Goal: Task Accomplishment & Management: Manage account settings

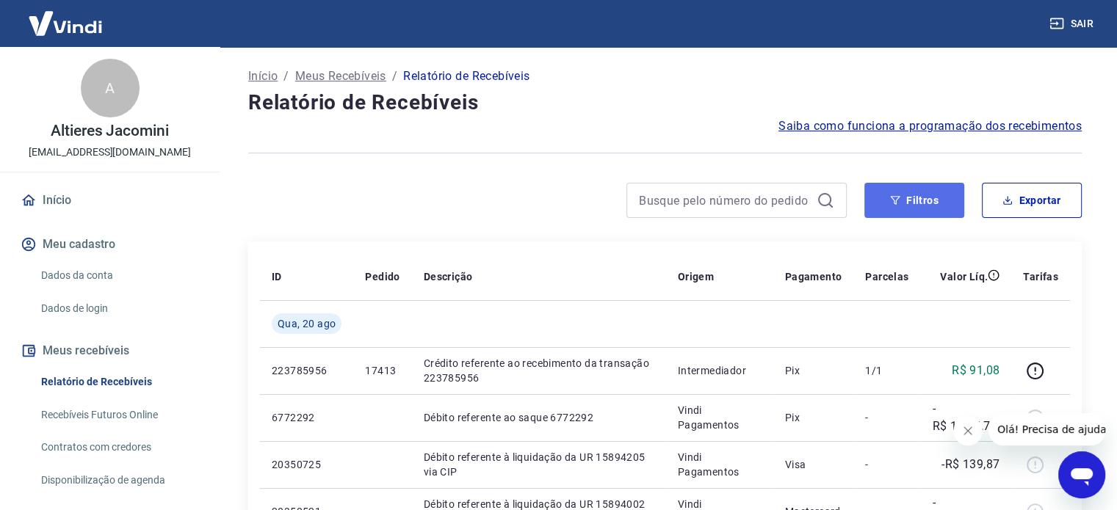
click at [905, 207] on button "Filtros" at bounding box center [914, 200] width 100 height 35
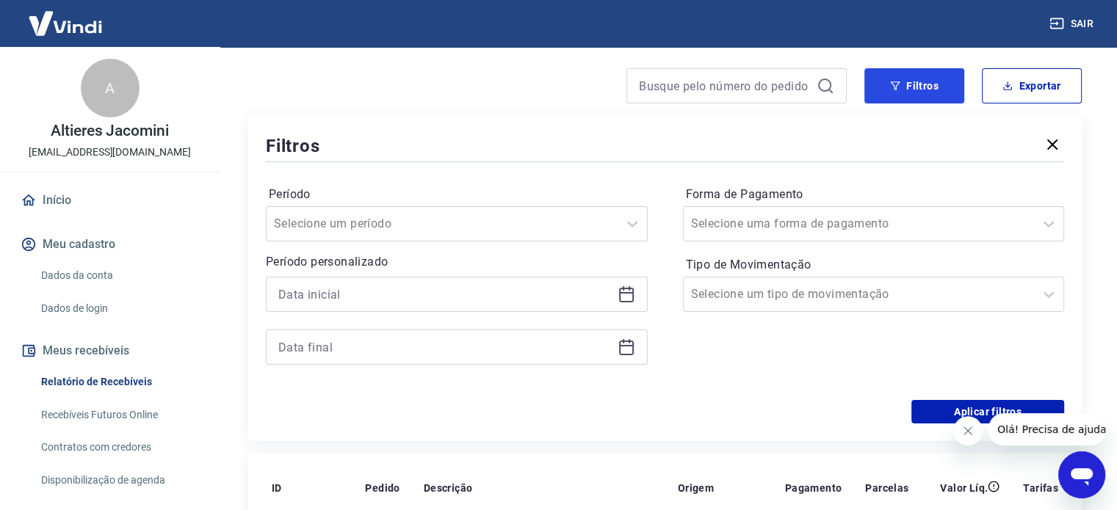
scroll to position [147, 0]
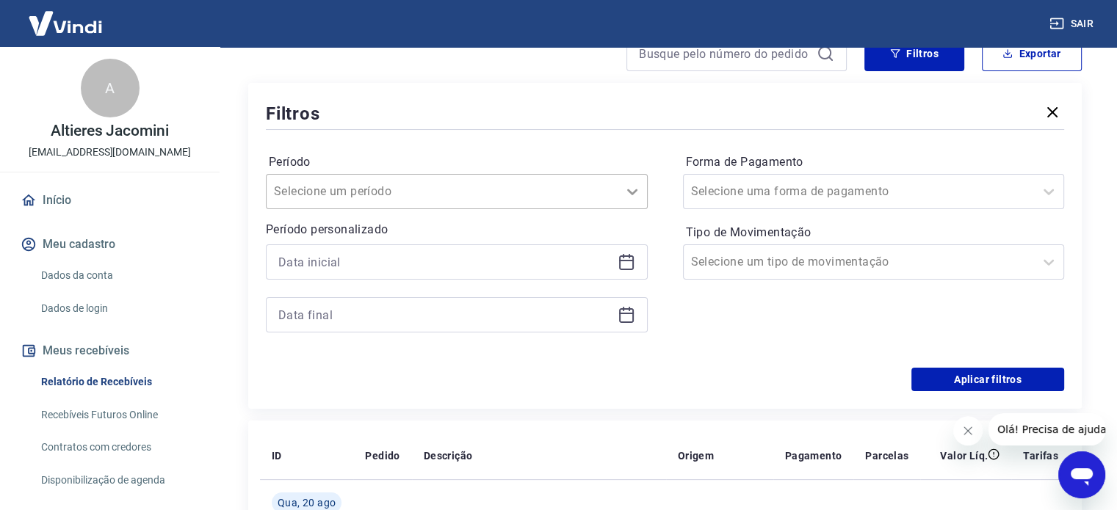
click at [620, 192] on div at bounding box center [632, 191] width 29 height 29
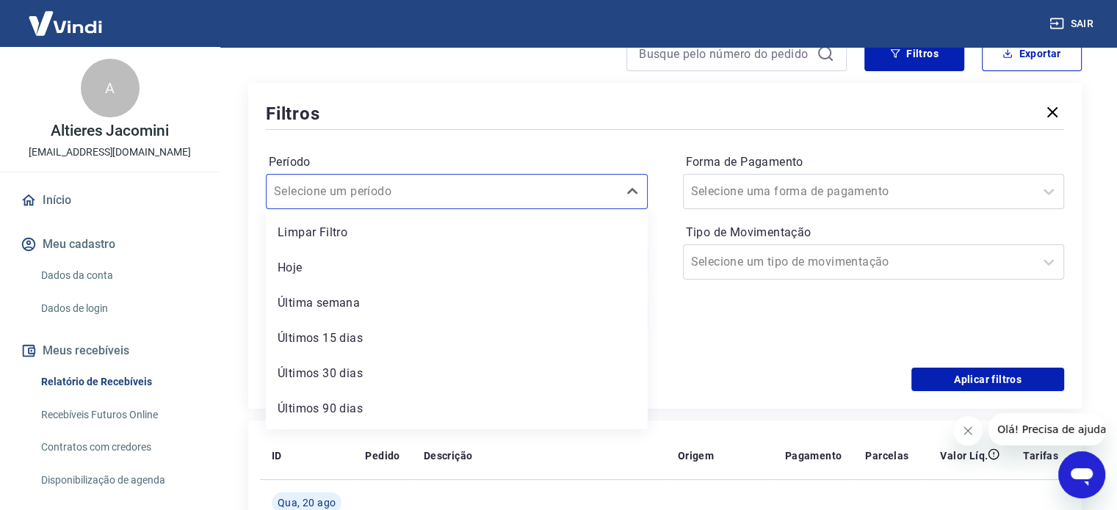
click at [617, 142] on div "Período option Limpar Filtro focused, 1 of 7. 7 results available. Use Up and D…" at bounding box center [665, 250] width 798 height 235
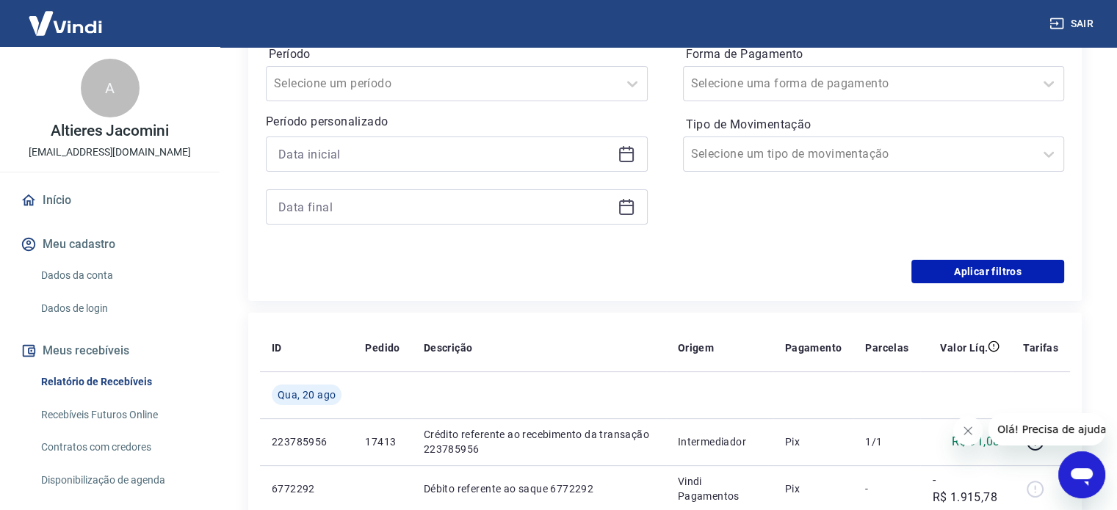
scroll to position [294, 0]
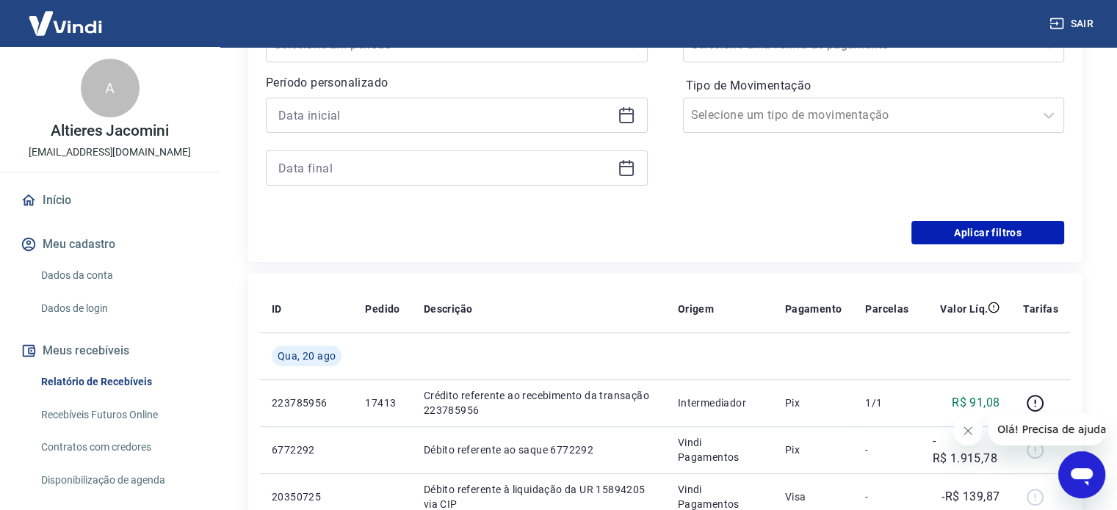
click at [626, 120] on icon at bounding box center [627, 115] width 18 height 18
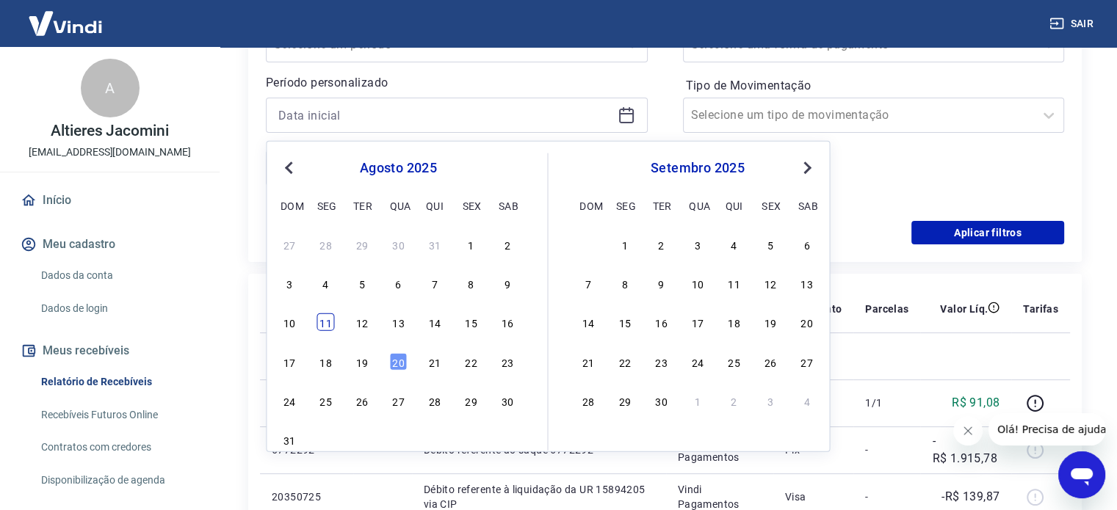
click at [320, 321] on div "11" at bounding box center [326, 323] width 18 height 18
type input "[DATE]"
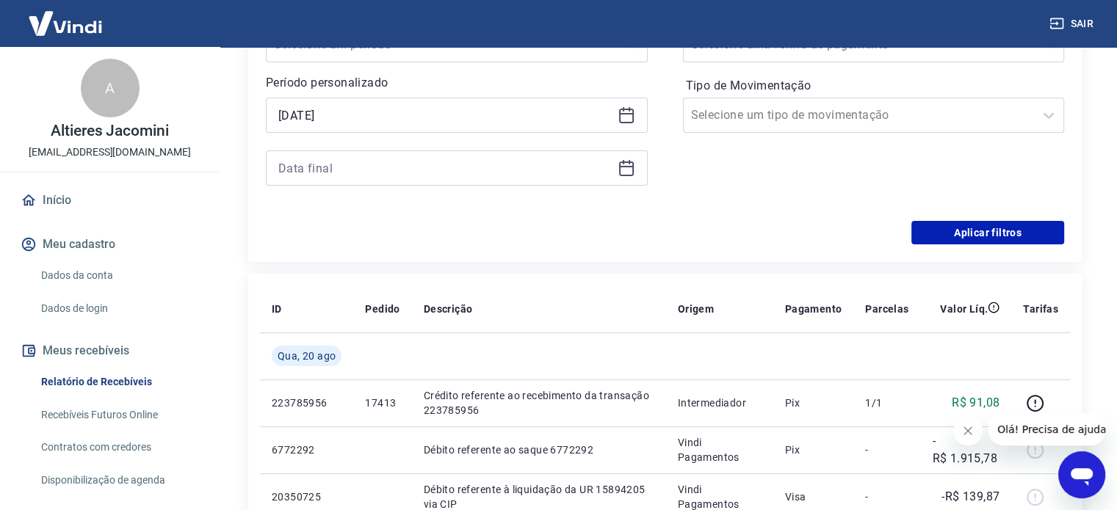
click at [623, 169] on icon at bounding box center [627, 168] width 18 height 18
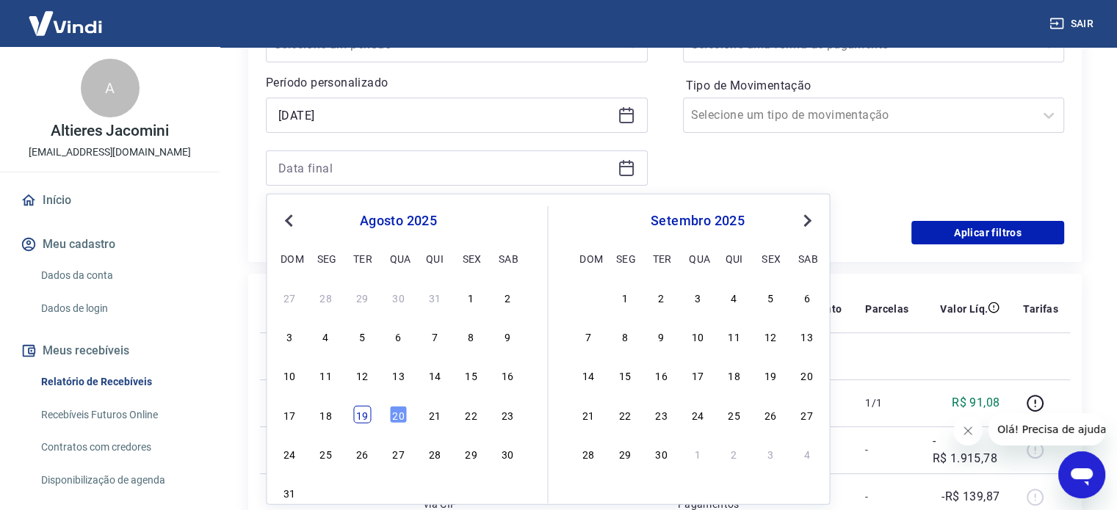
click at [361, 420] on div "19" at bounding box center [362, 414] width 18 height 18
click at [361, 420] on td "17413" at bounding box center [382, 403] width 58 height 47
type input "[DATE]"
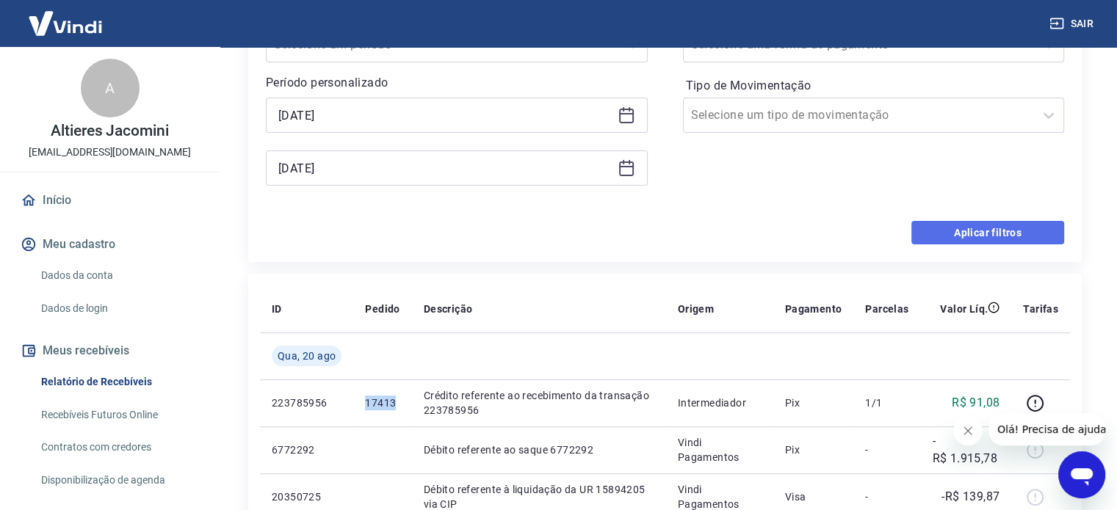
click at [983, 242] on button "Aplicar filtros" at bounding box center [987, 233] width 153 height 24
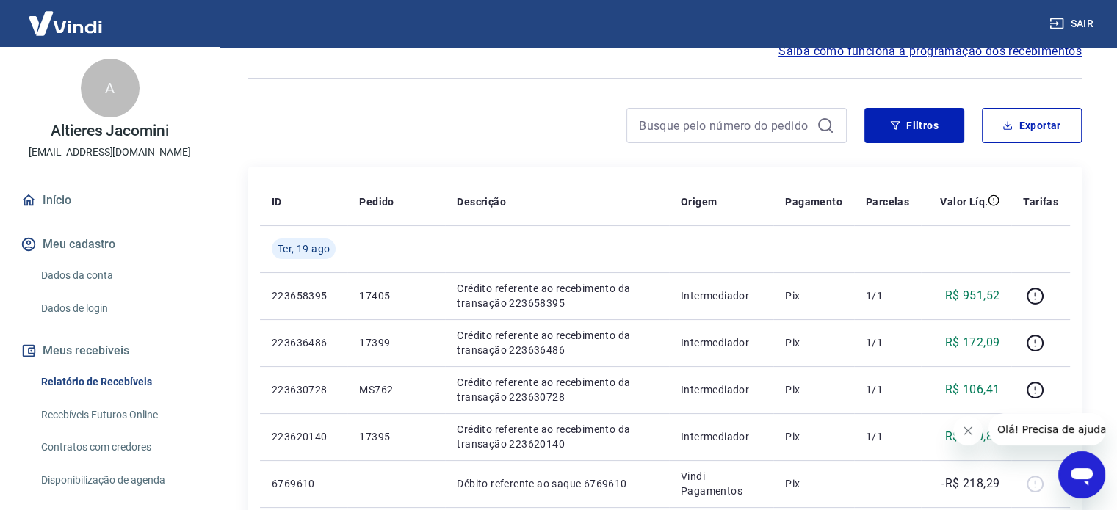
scroll to position [73, 0]
click at [1055, 120] on button "Exportar" at bounding box center [1032, 126] width 100 height 35
type input "[DATE]"
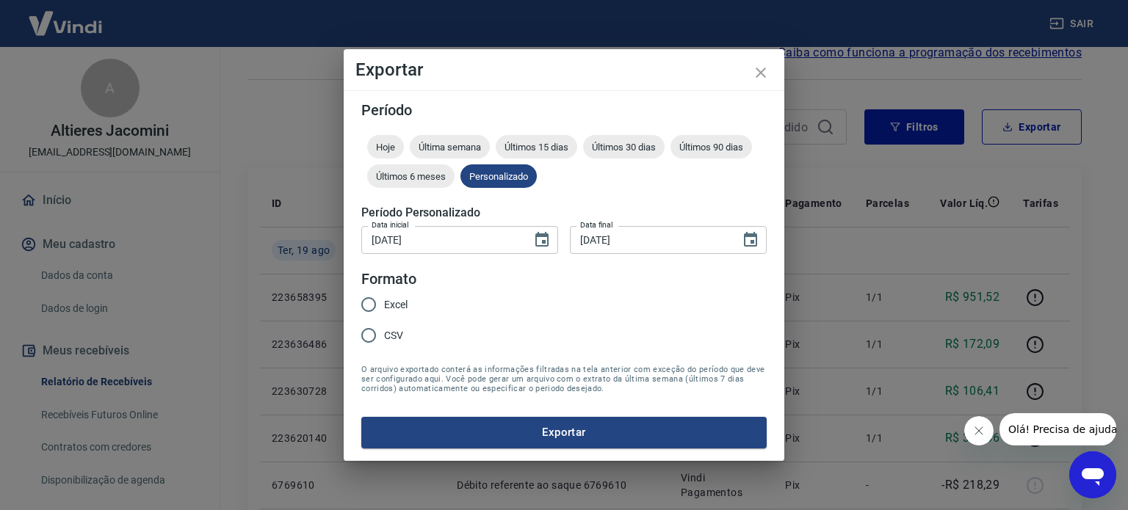
click at [388, 308] on span "Excel" at bounding box center [396, 304] width 24 height 15
click at [384, 308] on input "Excel" at bounding box center [368, 304] width 31 height 31
radio input "true"
click at [517, 419] on button "Exportar" at bounding box center [563, 432] width 405 height 31
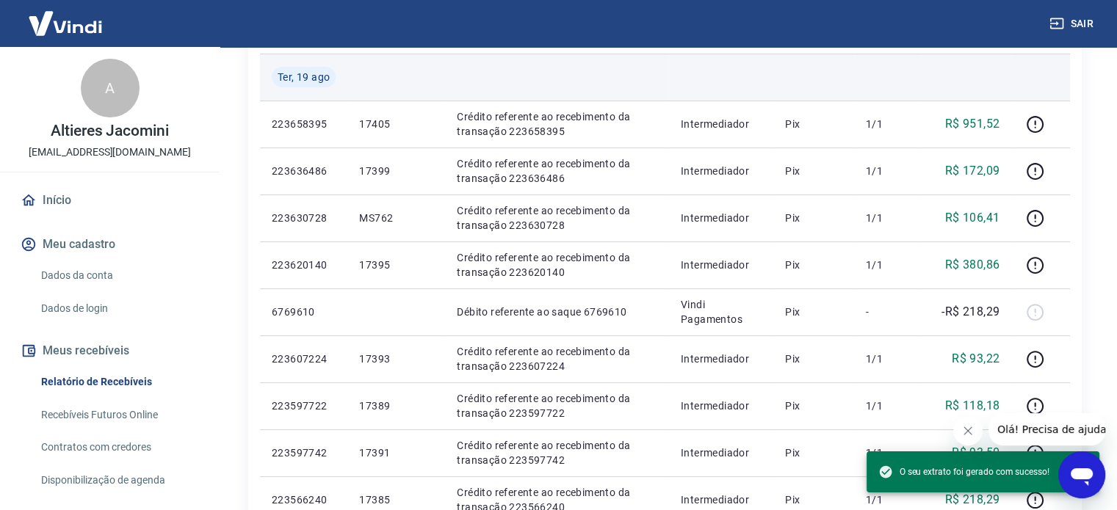
scroll to position [294, 0]
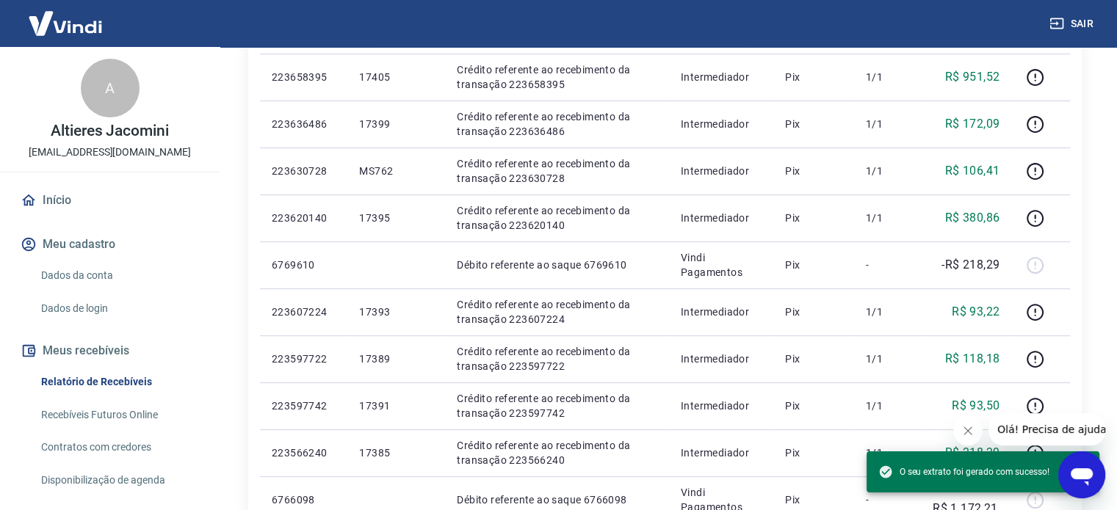
click at [967, 433] on icon "Fechar mensagem da empresa" at bounding box center [967, 430] width 7 height 7
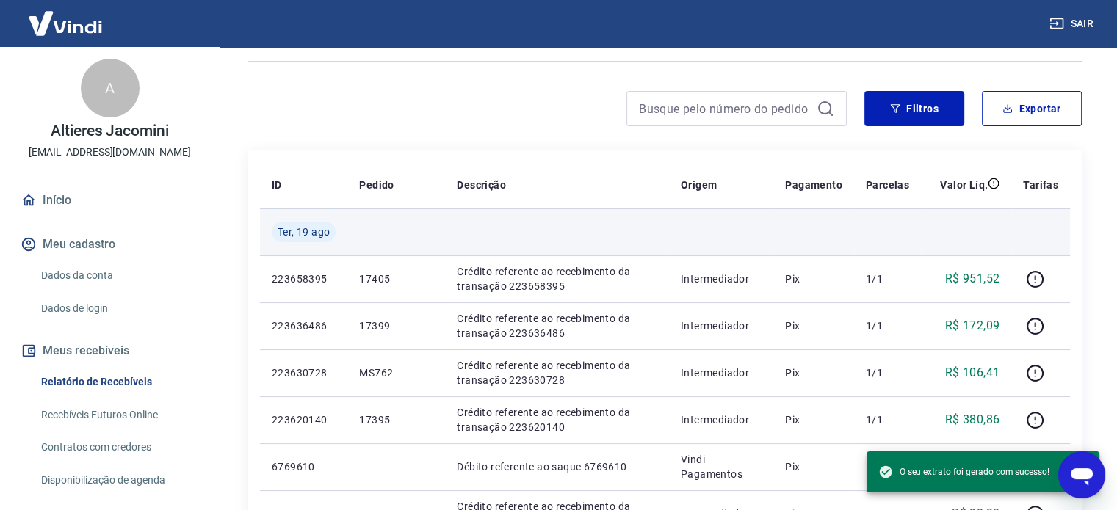
scroll to position [0, 0]
